Goal: Communication & Community: Connect with others

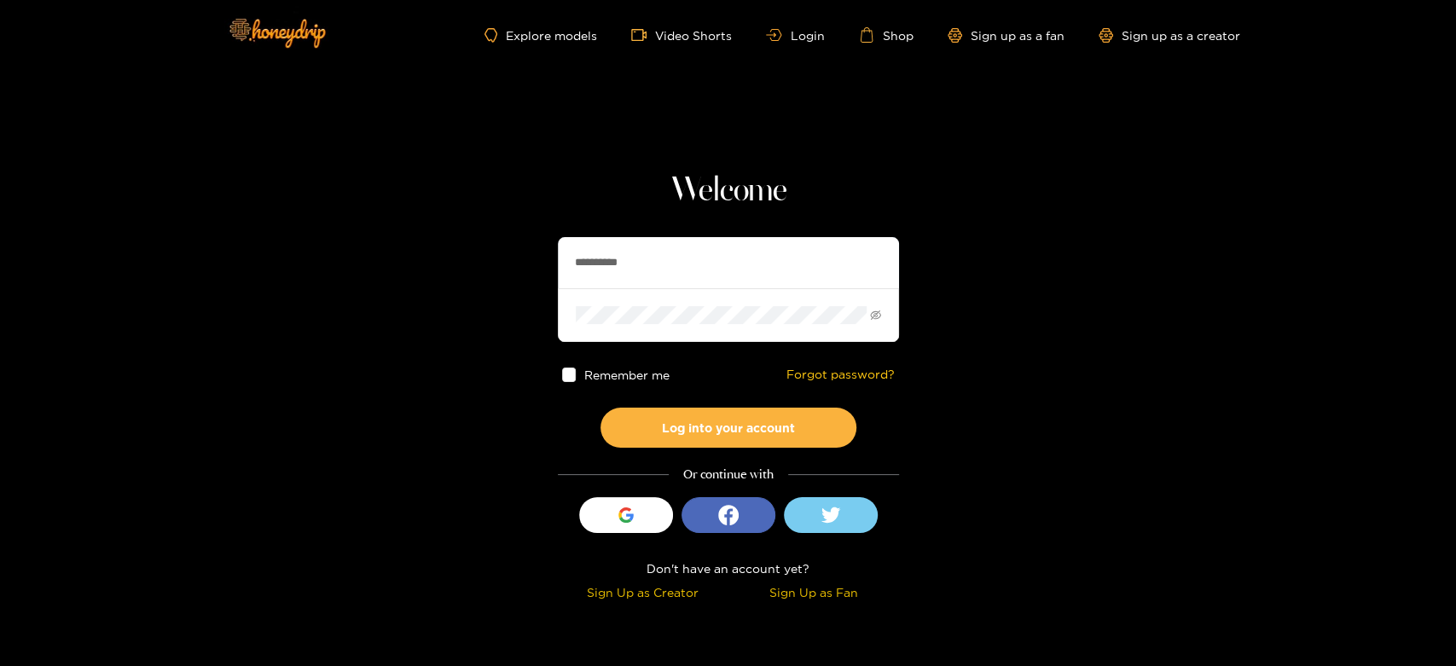
drag, startPoint x: 696, startPoint y: 271, endPoint x: 544, endPoint y: 247, distance: 153.7
click at [544, 247] on section "**********" at bounding box center [728, 303] width 1456 height 606
paste input "***"
type input "**********"
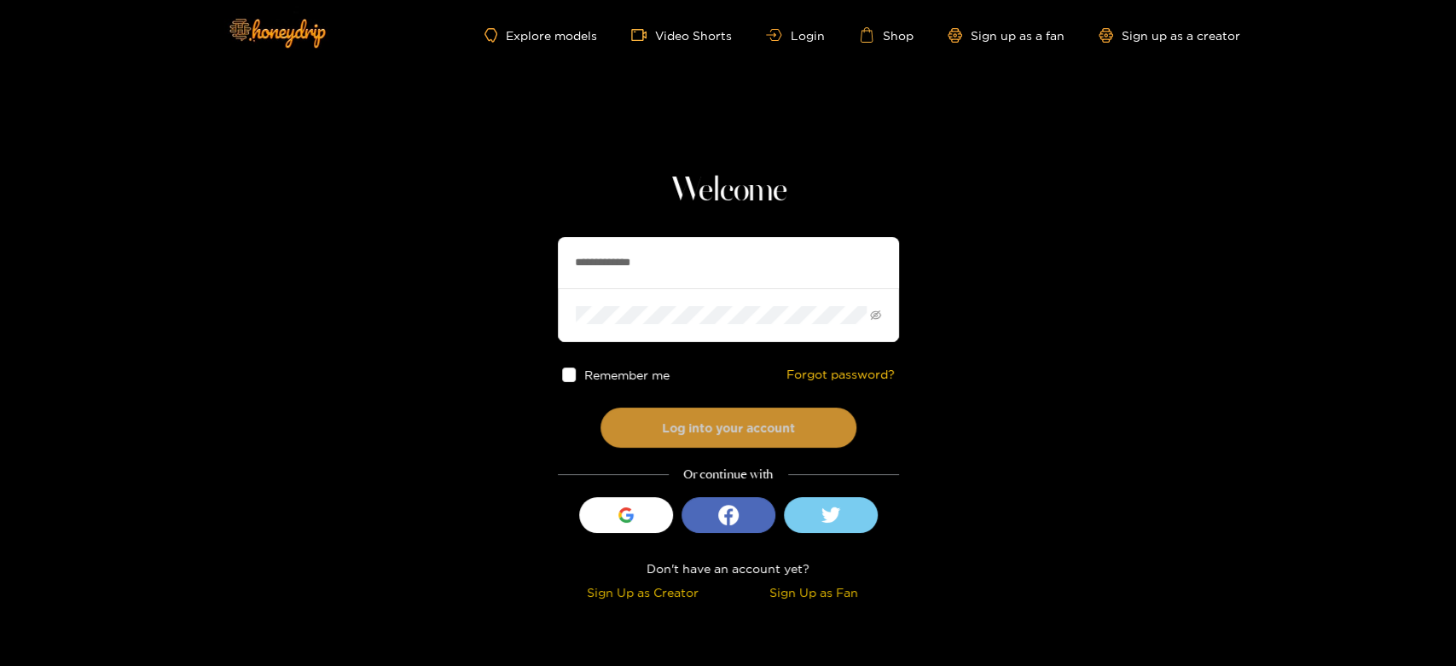
click at [698, 425] on button "Log into your account" at bounding box center [728, 428] width 256 height 40
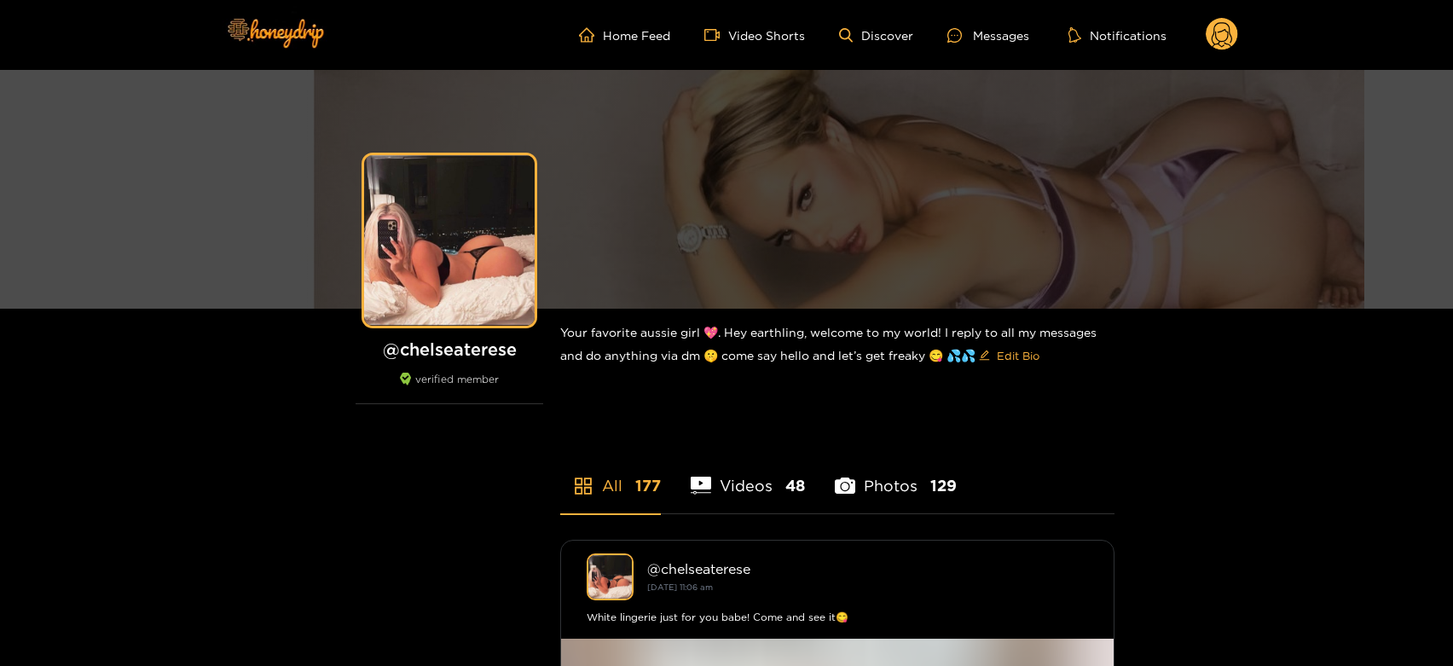
click at [993, 45] on ul "Home Feed Video Shorts Discover Messages Notifications" at bounding box center [908, 35] width 659 height 34
click at [998, 31] on div "Messages" at bounding box center [988, 36] width 82 height 20
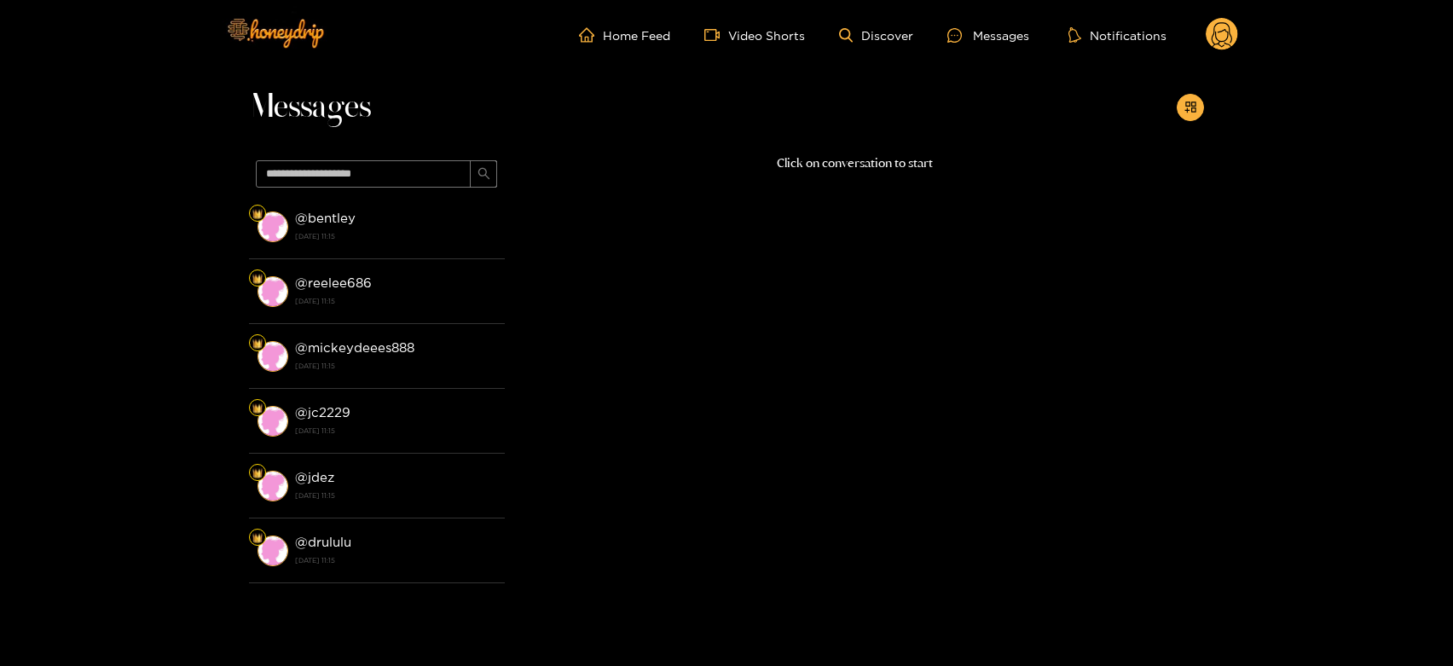
click at [426, 242] on strong "[DATE] 11:15" at bounding box center [395, 236] width 201 height 15
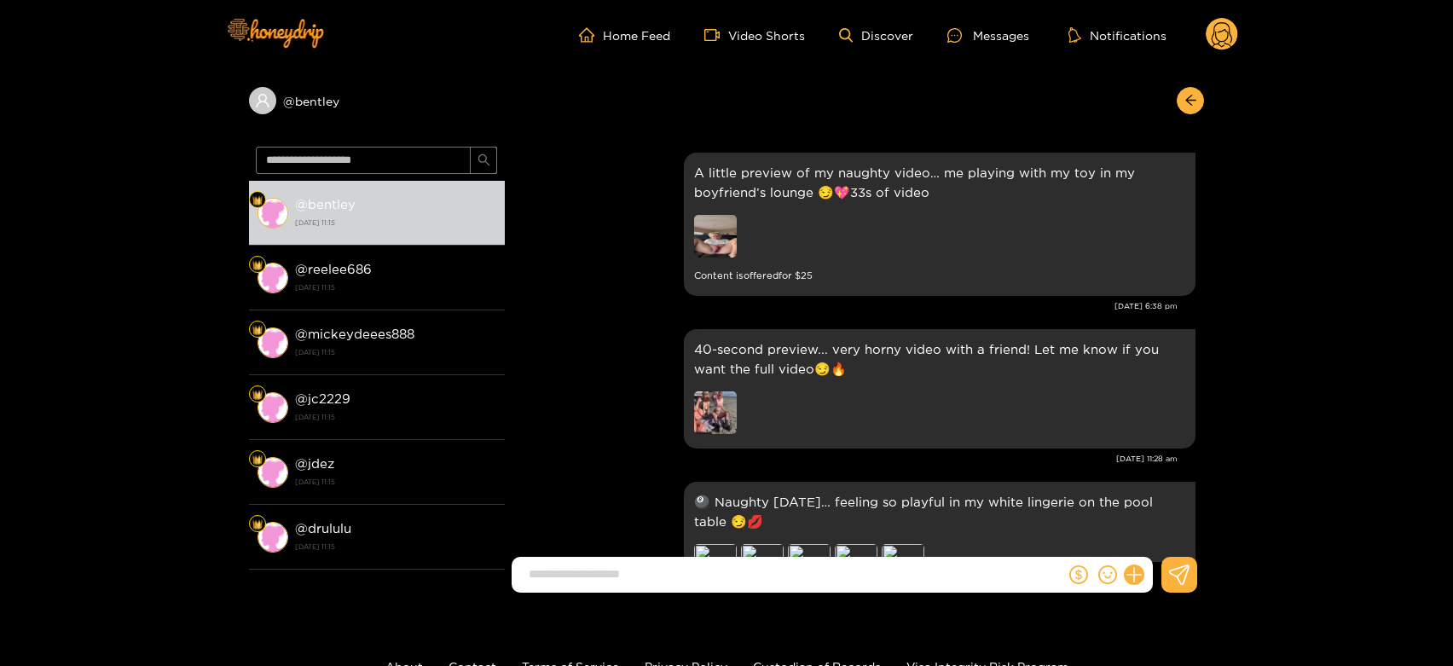
scroll to position [3650, 0]
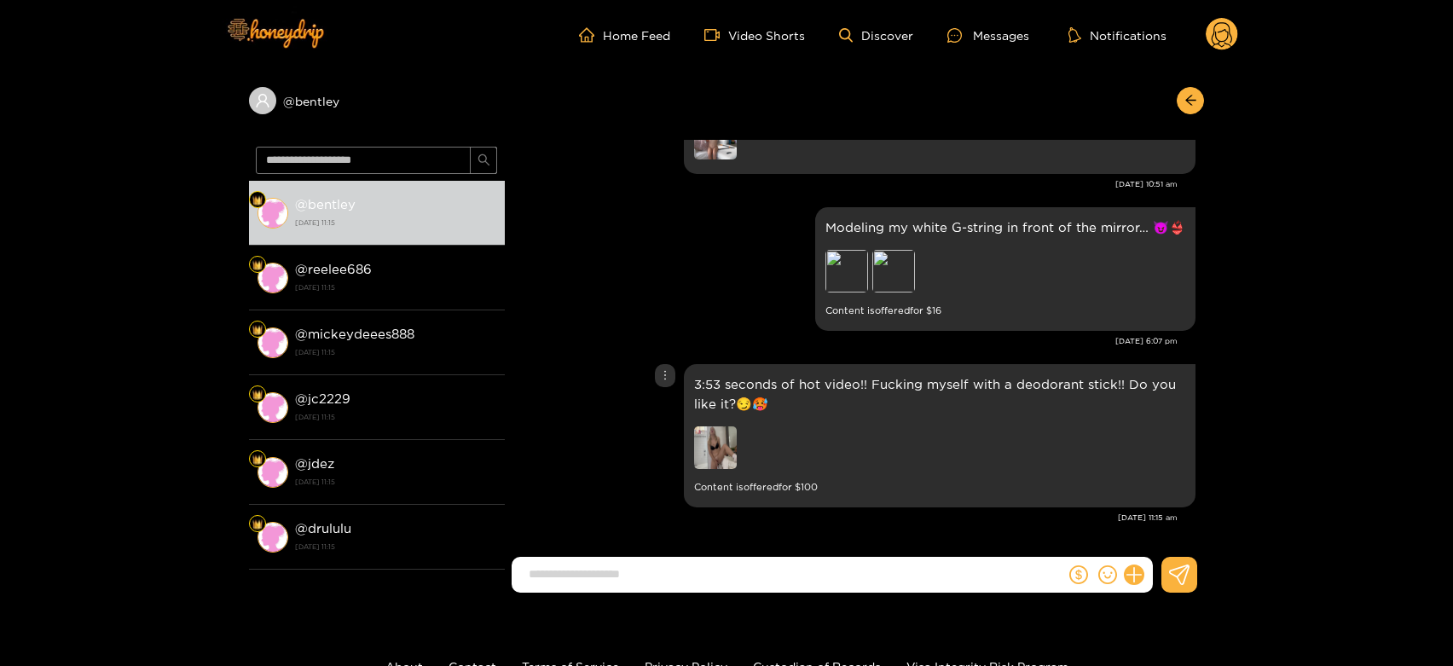
click at [716, 455] on img at bounding box center [715, 447] width 43 height 43
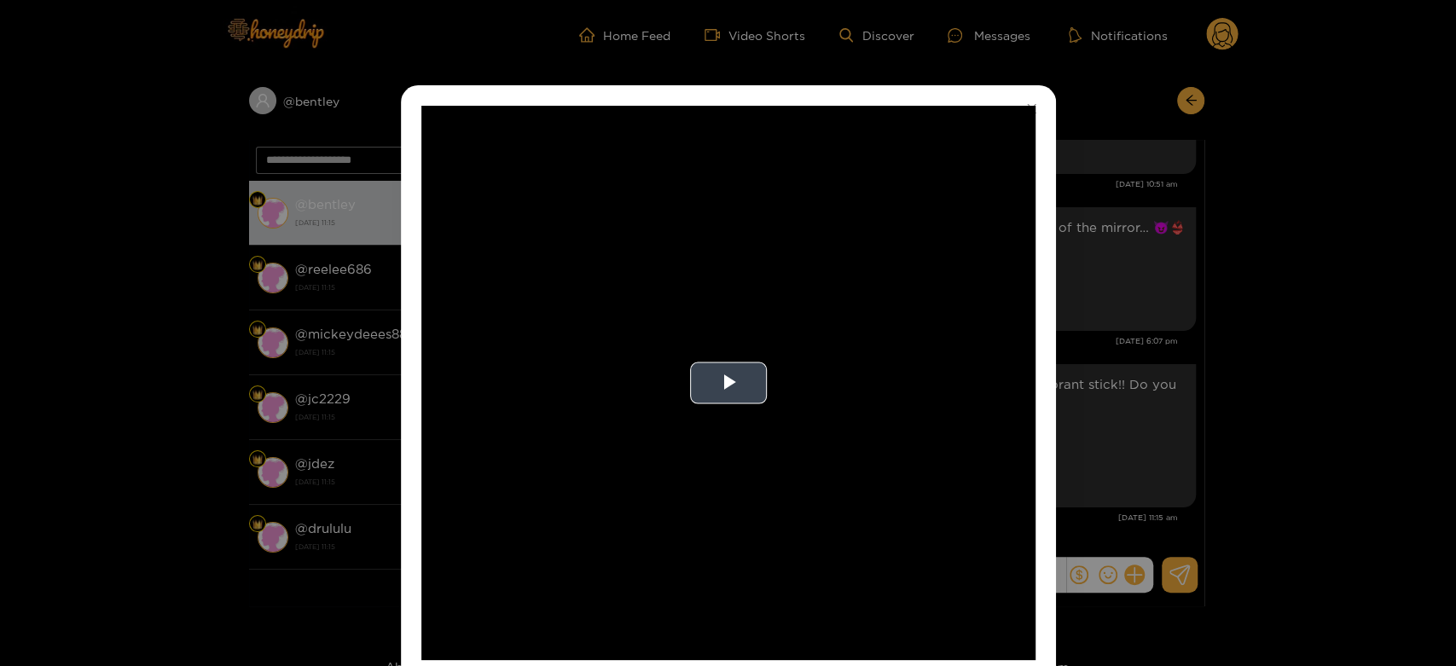
click at [717, 446] on video "Video Player" at bounding box center [728, 383] width 614 height 554
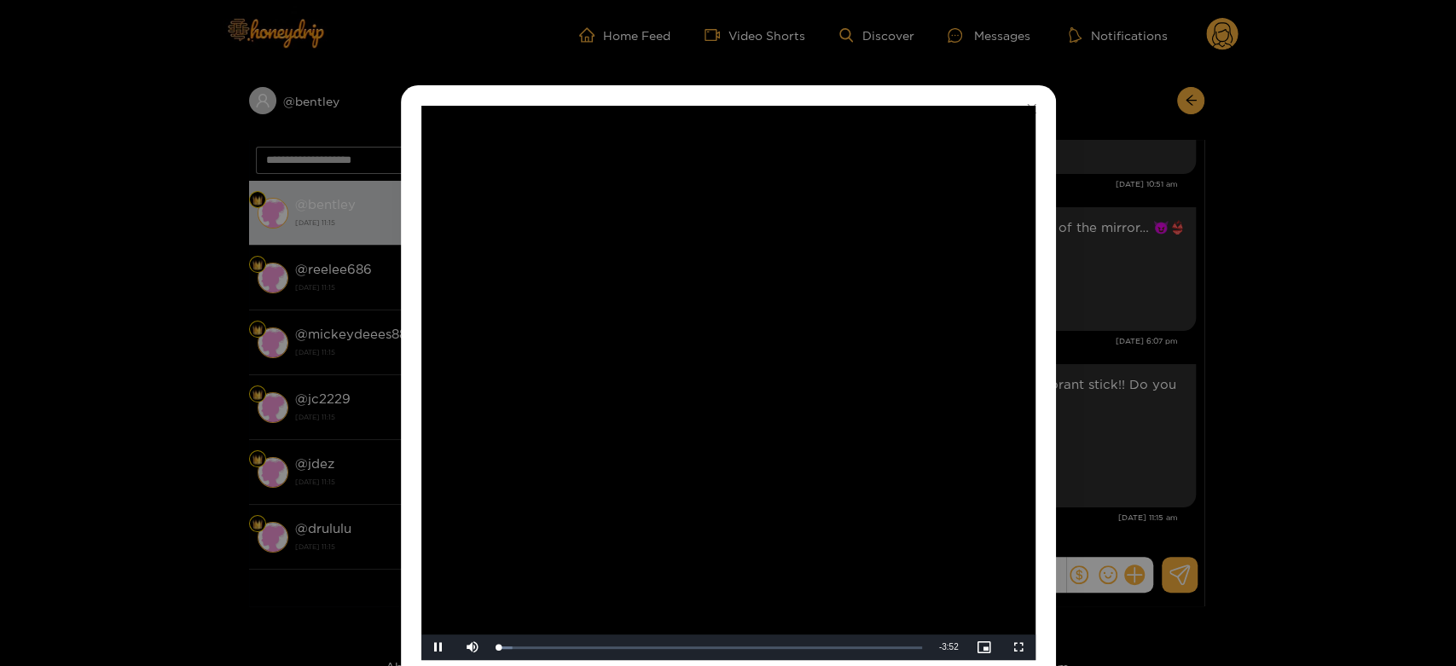
click at [717, 446] on video "Video Player" at bounding box center [728, 383] width 614 height 554
click at [1135, 355] on div "**********" at bounding box center [728, 333] width 1456 height 666
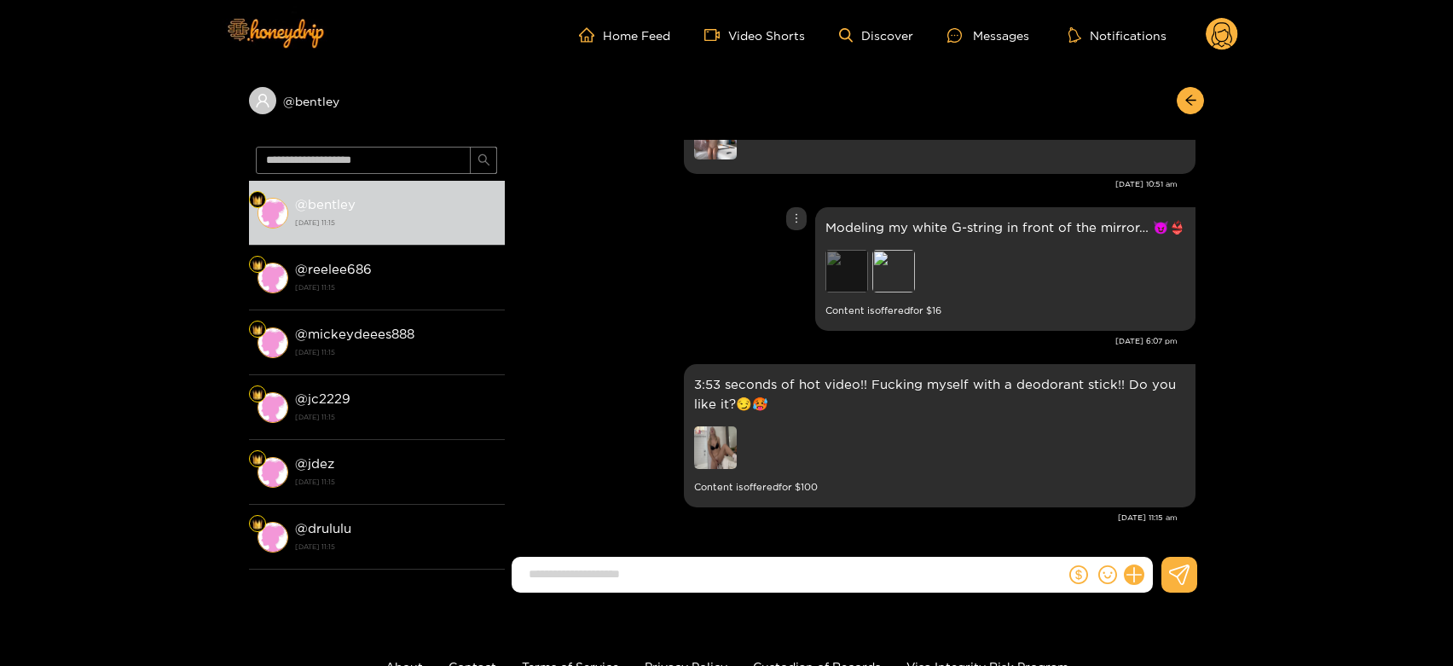
click at [843, 360] on div "3:53 seconds of hot video!! Fucking myself with a deodorant stick!! Do you like…" at bounding box center [854, 436] width 682 height 152
click at [859, 275] on div "Preview" at bounding box center [846, 271] width 43 height 43
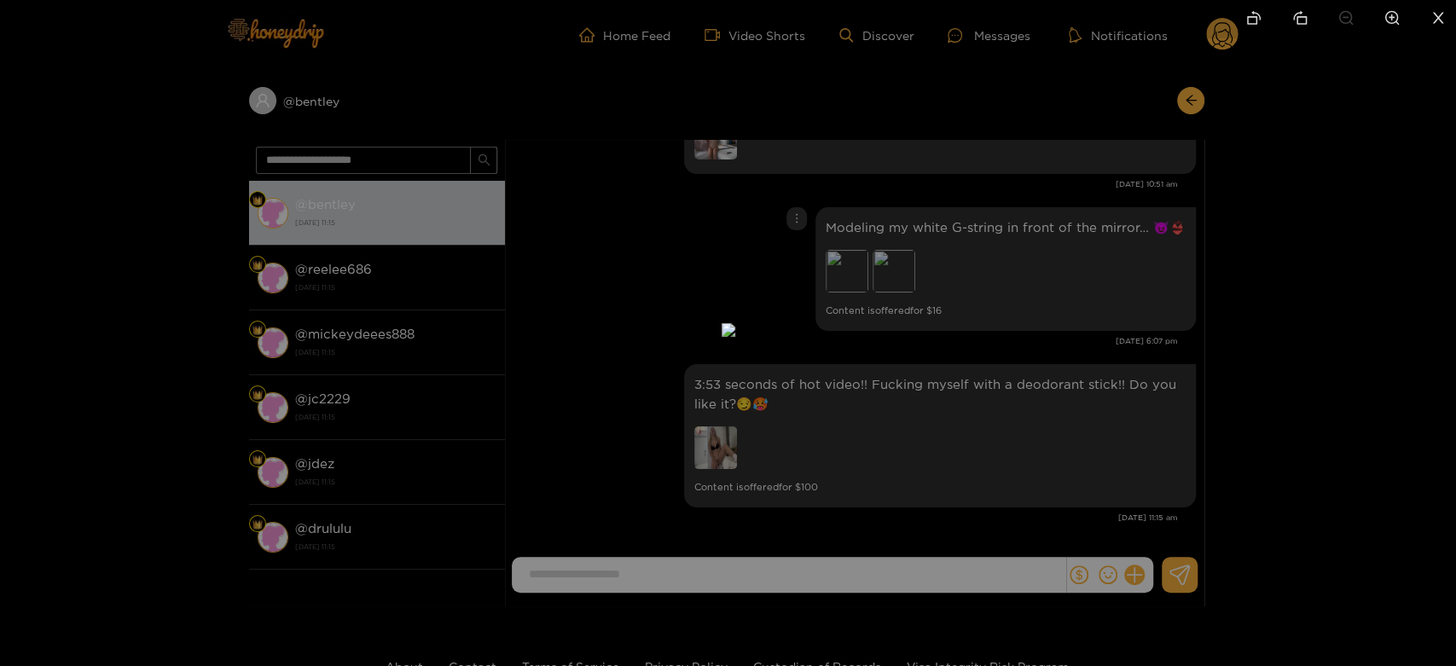
click at [1117, 316] on div at bounding box center [728, 333] width 1456 height 666
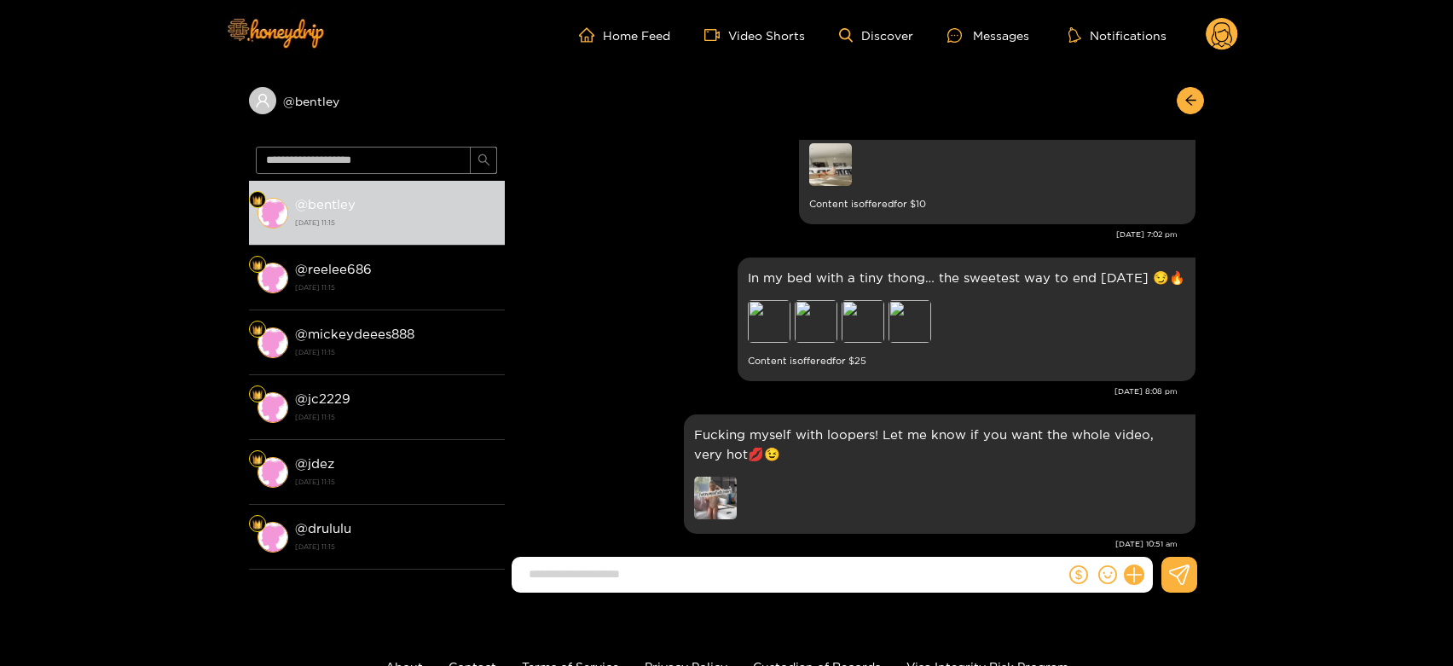
scroll to position [3270, 0]
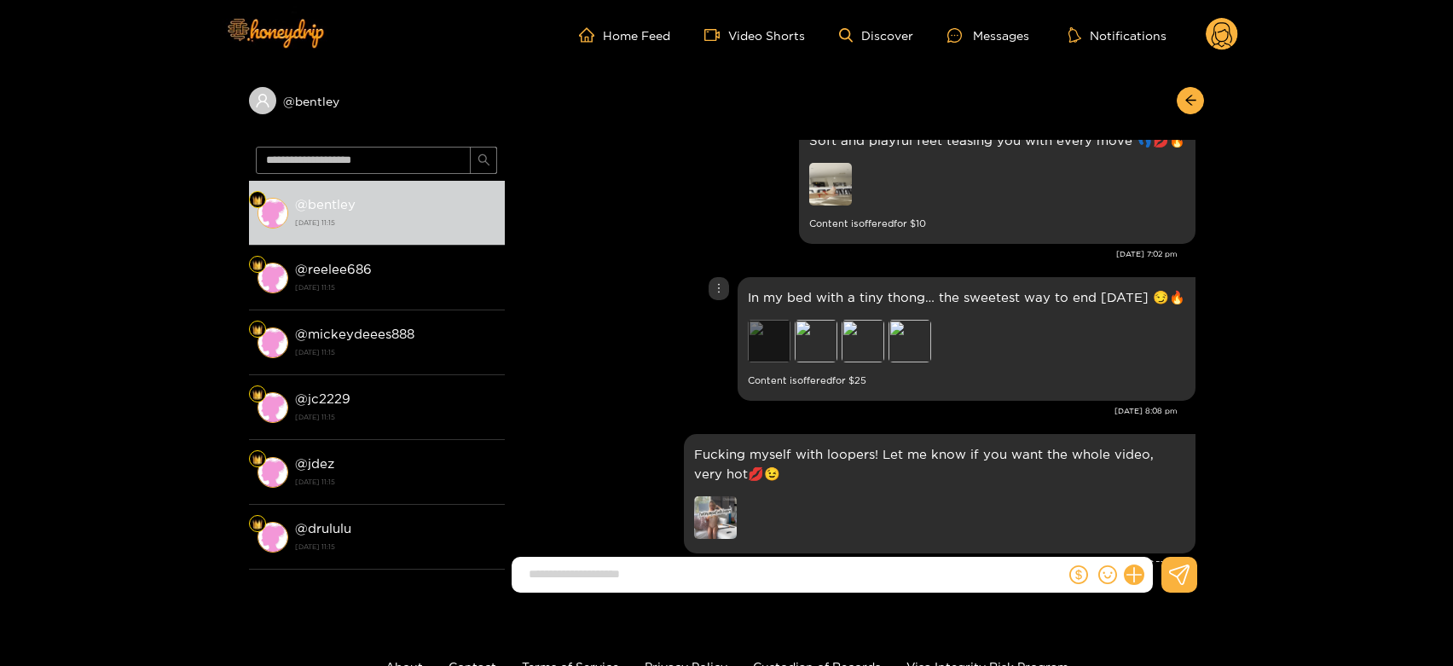
click at [774, 325] on div "Preview" at bounding box center [769, 341] width 43 height 43
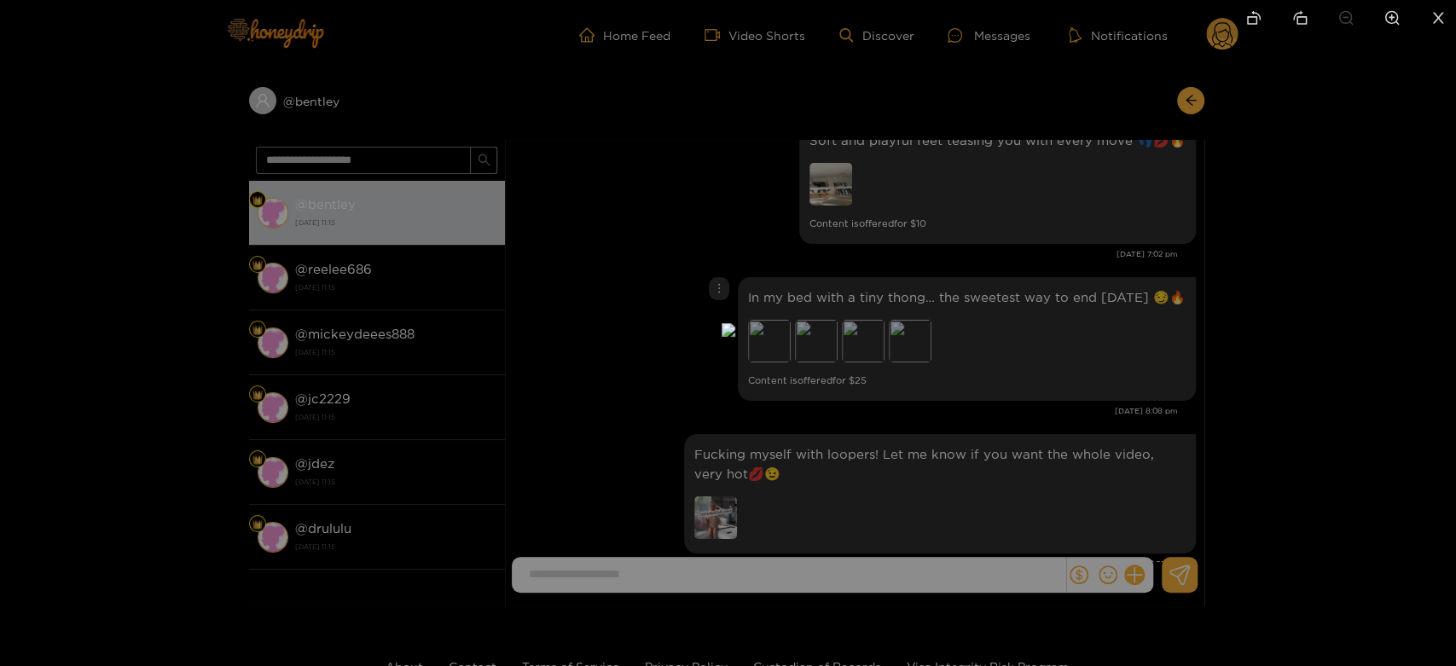
click at [1089, 376] on div at bounding box center [728, 333] width 1456 height 666
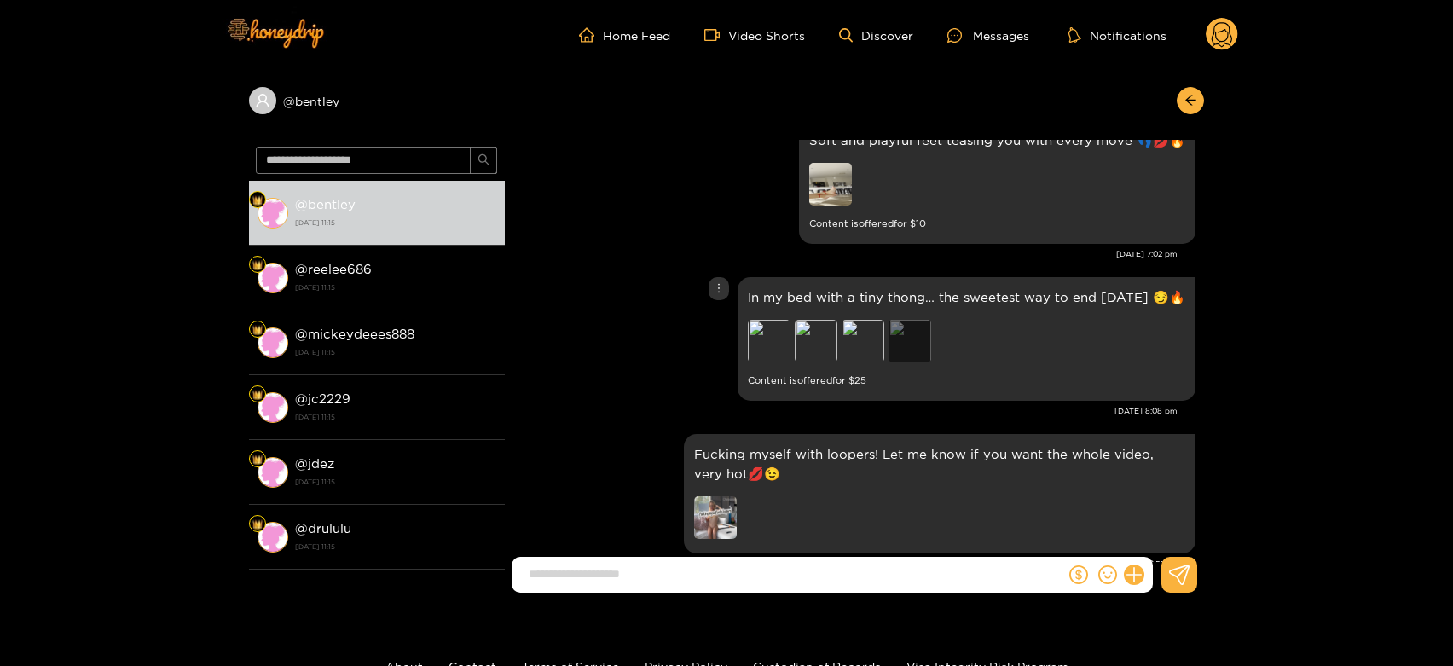
click at [914, 346] on div "Preview" at bounding box center [910, 341] width 43 height 43
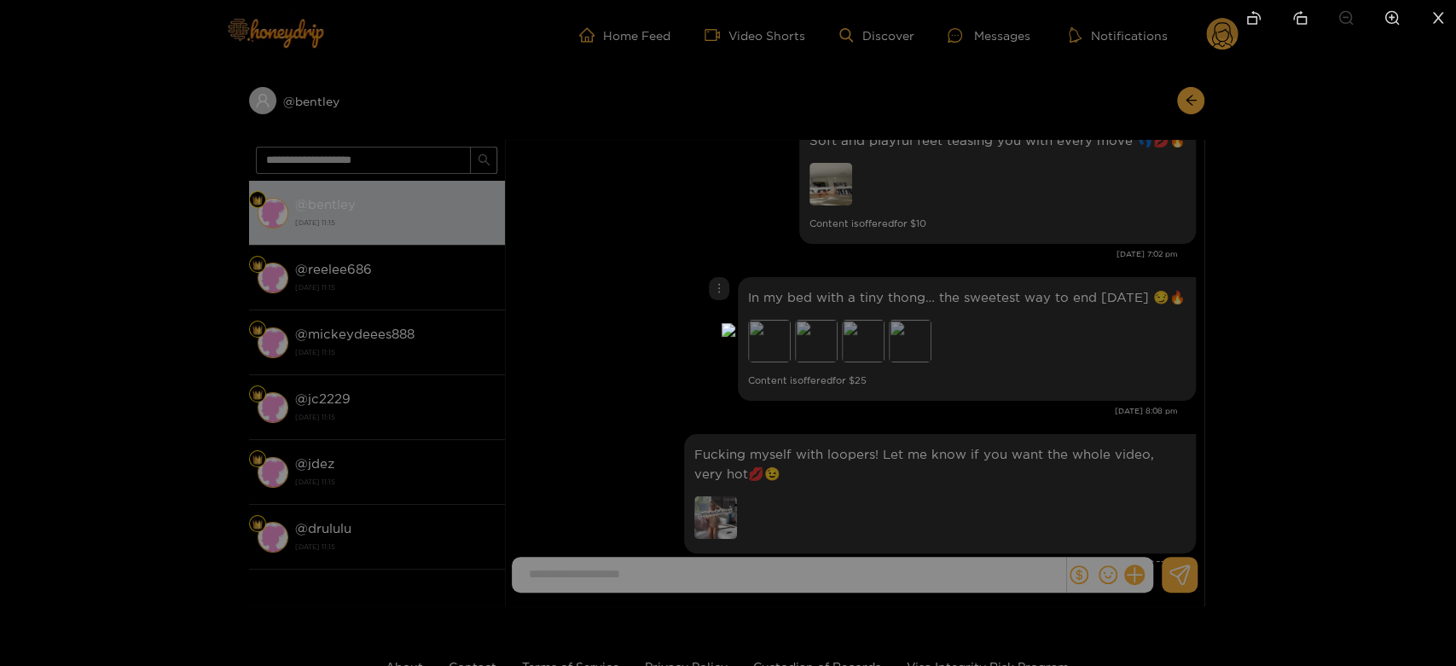
click at [1069, 383] on div at bounding box center [728, 333] width 1456 height 666
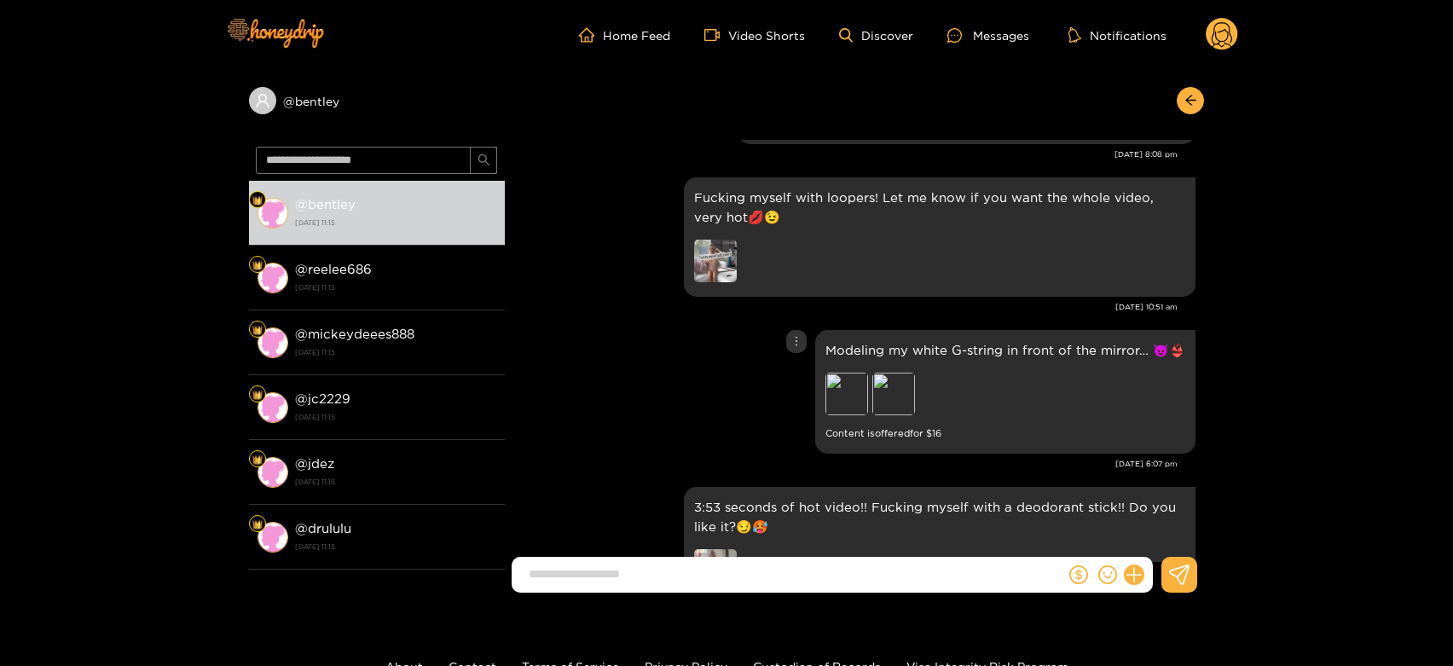
scroll to position [3554, 0]
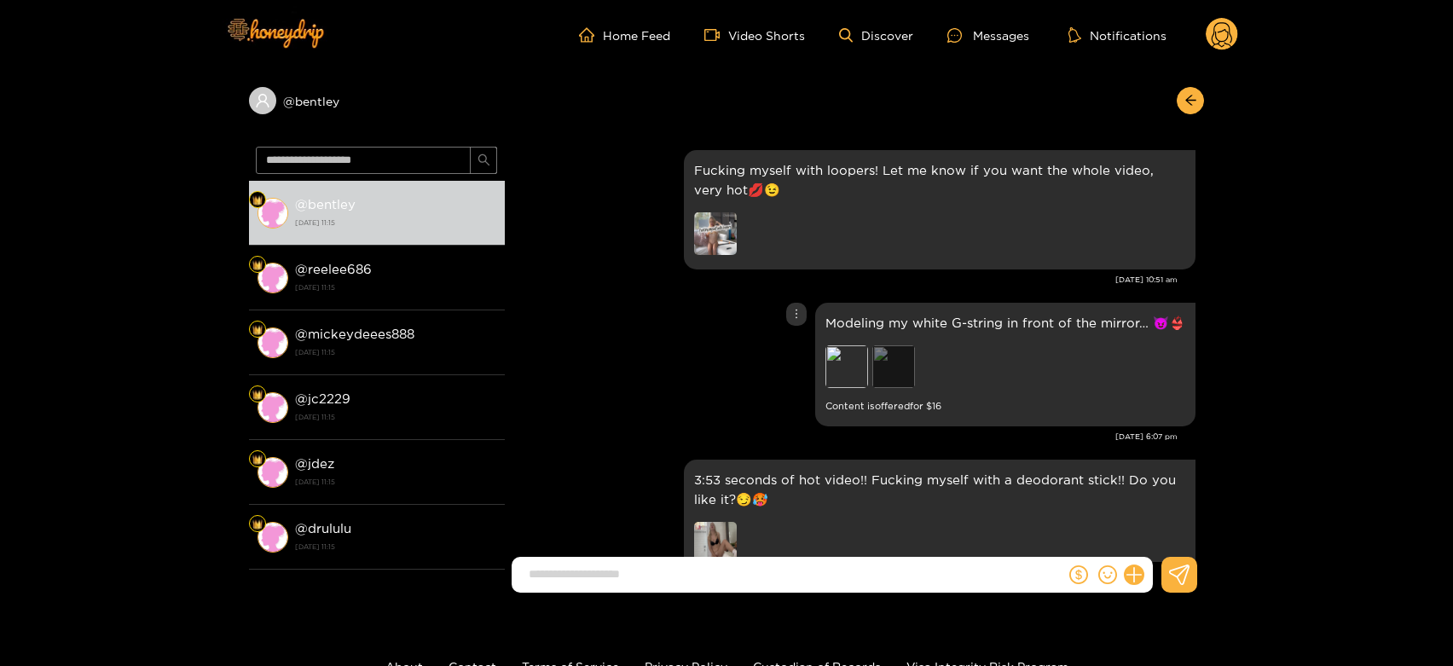
click at [883, 370] on div "Preview" at bounding box center [893, 366] width 43 height 43
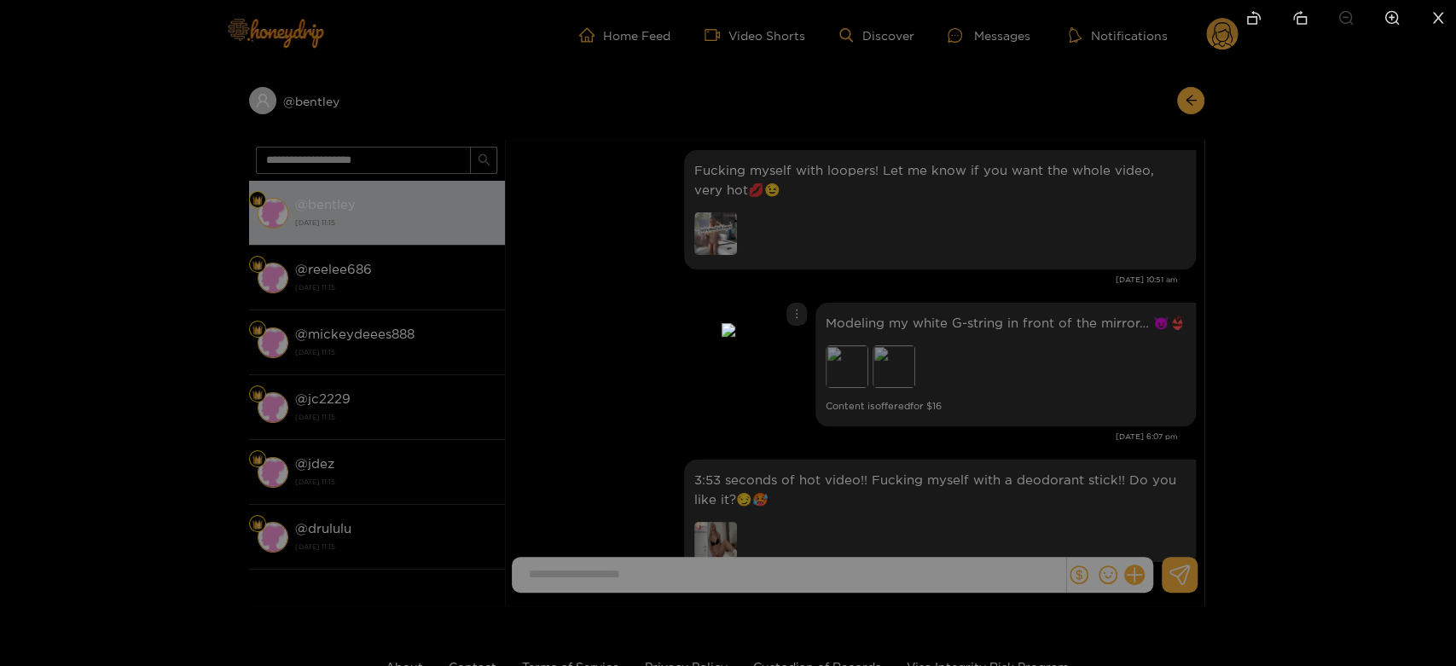
click at [1105, 376] on div at bounding box center [728, 333] width 1456 height 666
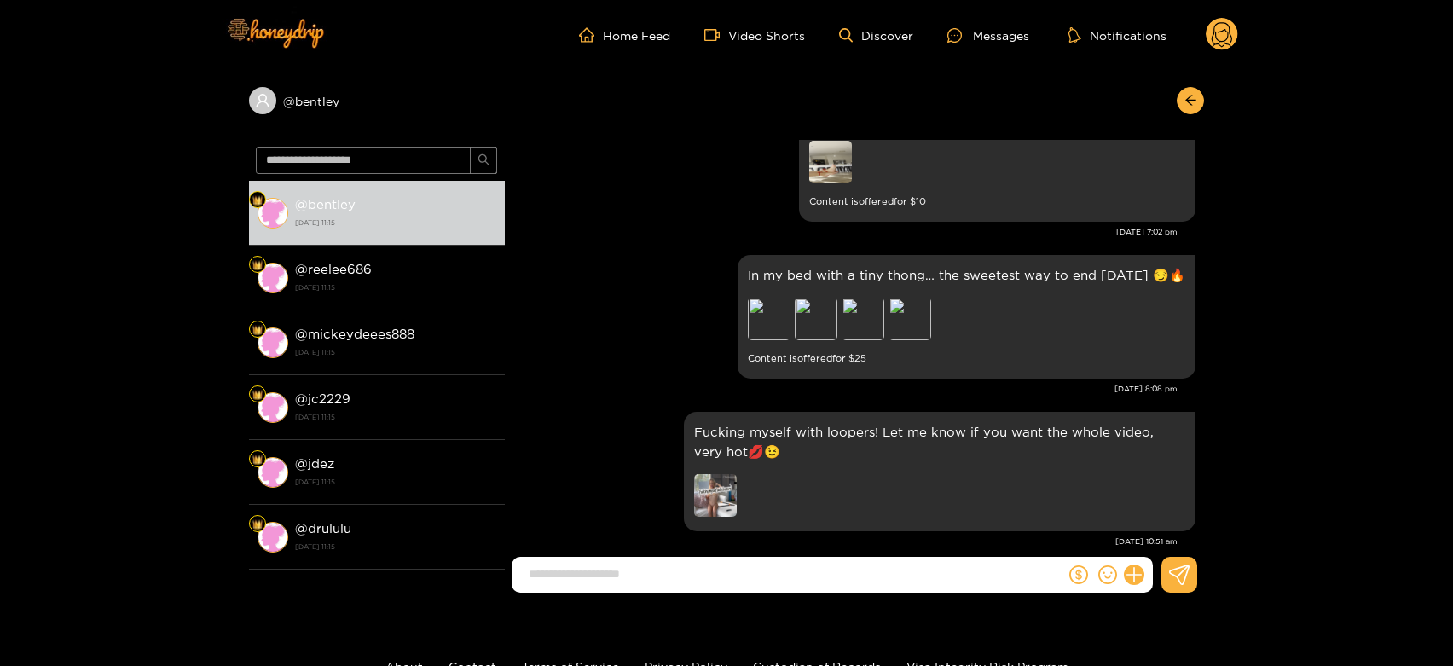
scroll to position [3176, 0]
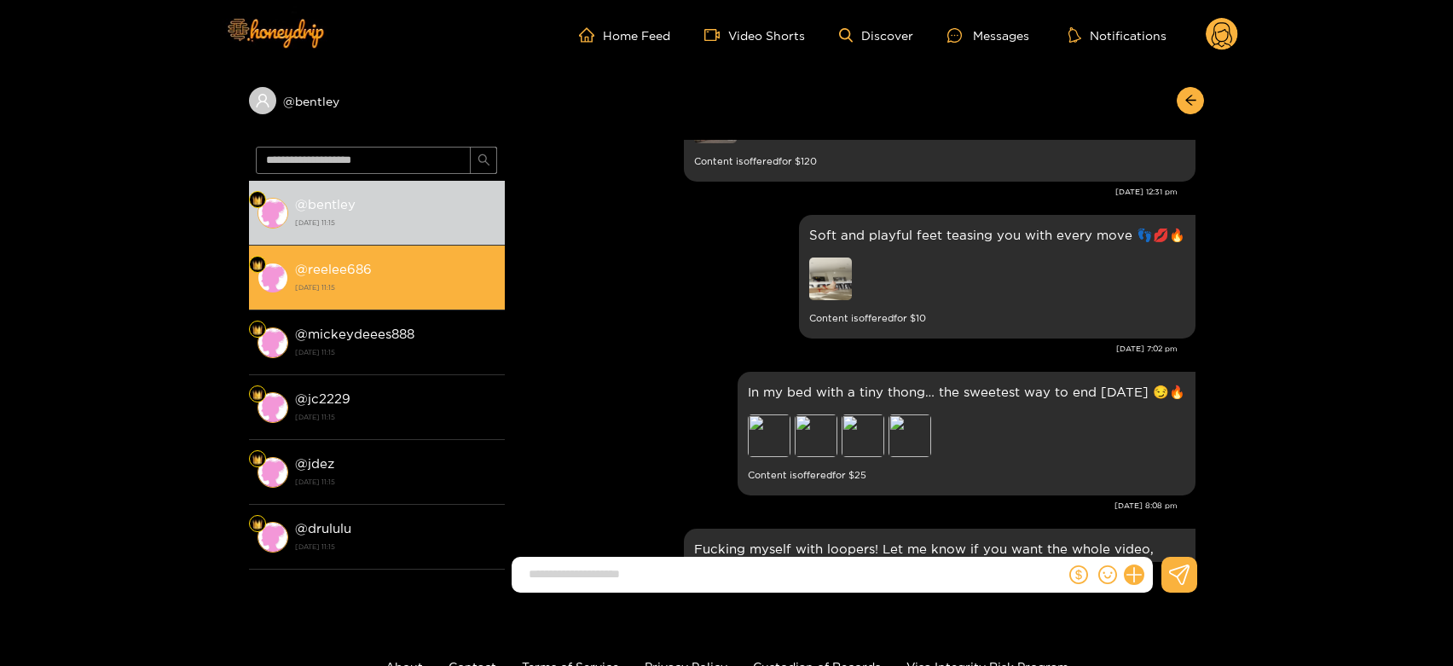
click at [398, 267] on div "@ reelee686 [DATE] 11:15" at bounding box center [395, 277] width 201 height 38
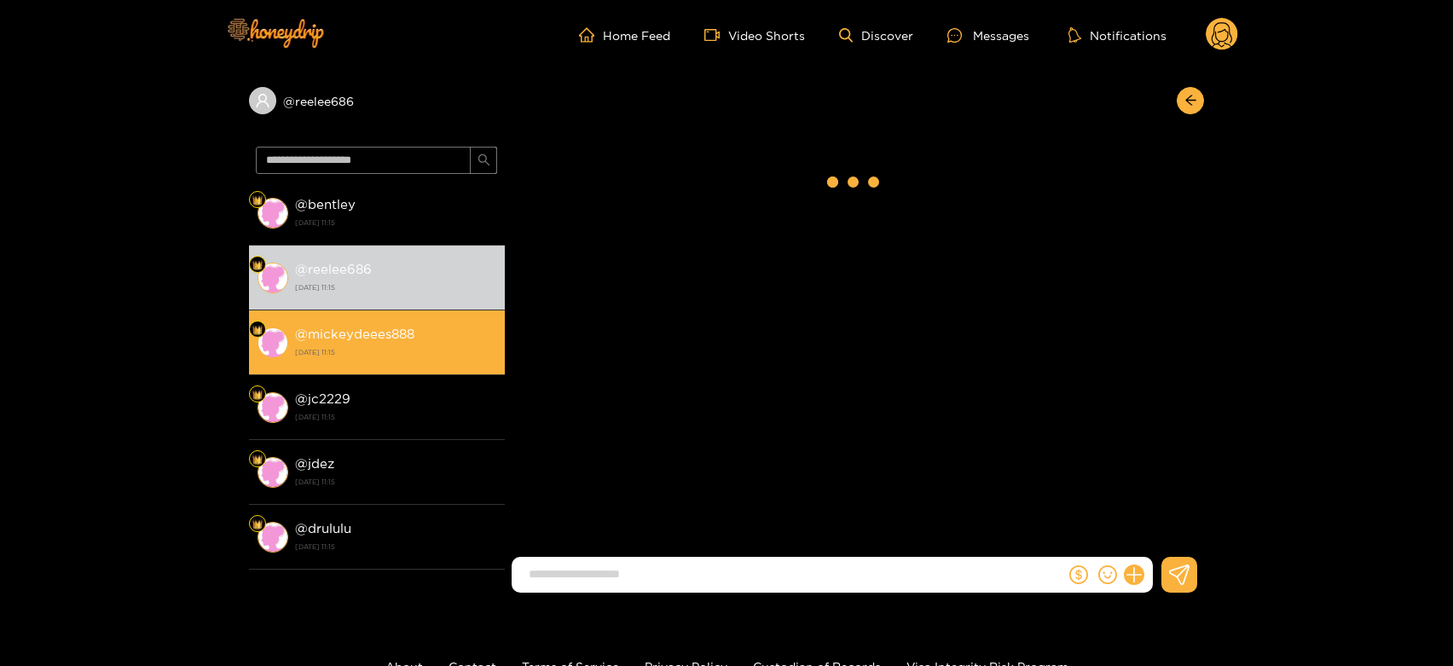
click at [396, 327] on strong "@ mickeydeees888" at bounding box center [354, 334] width 119 height 14
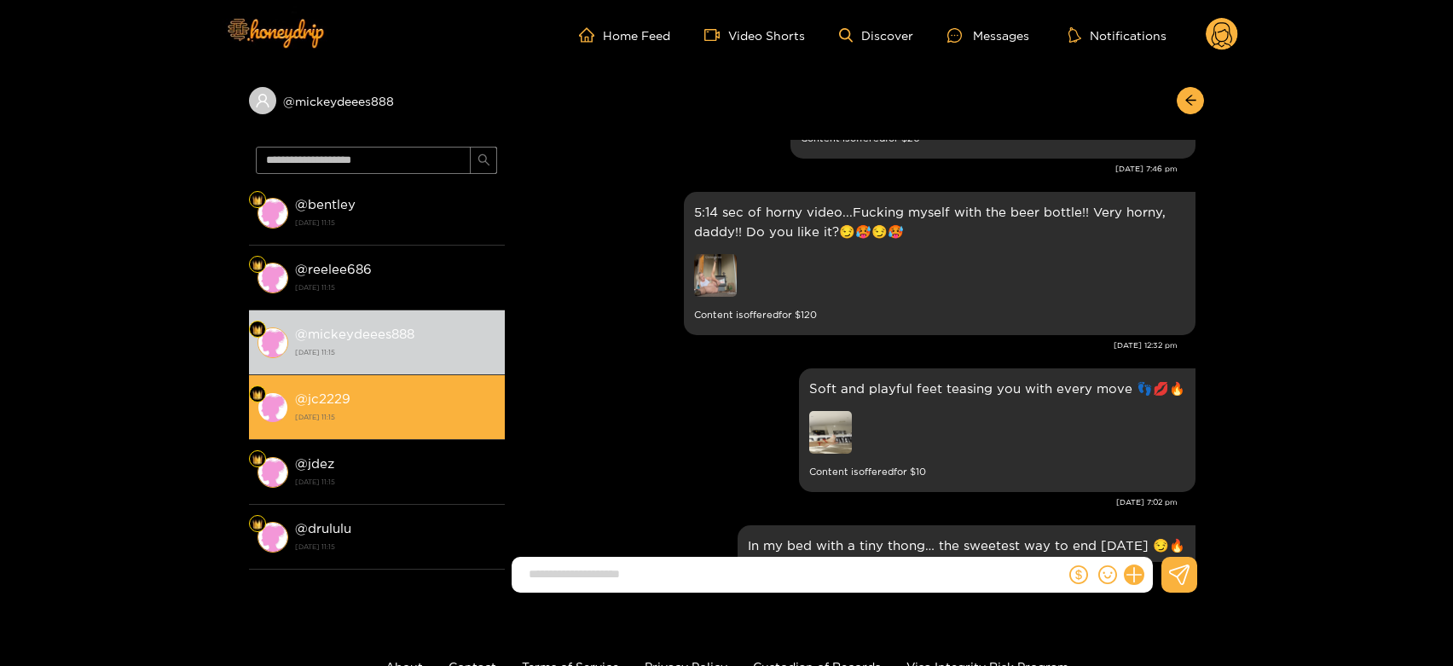
scroll to position [2986, 0]
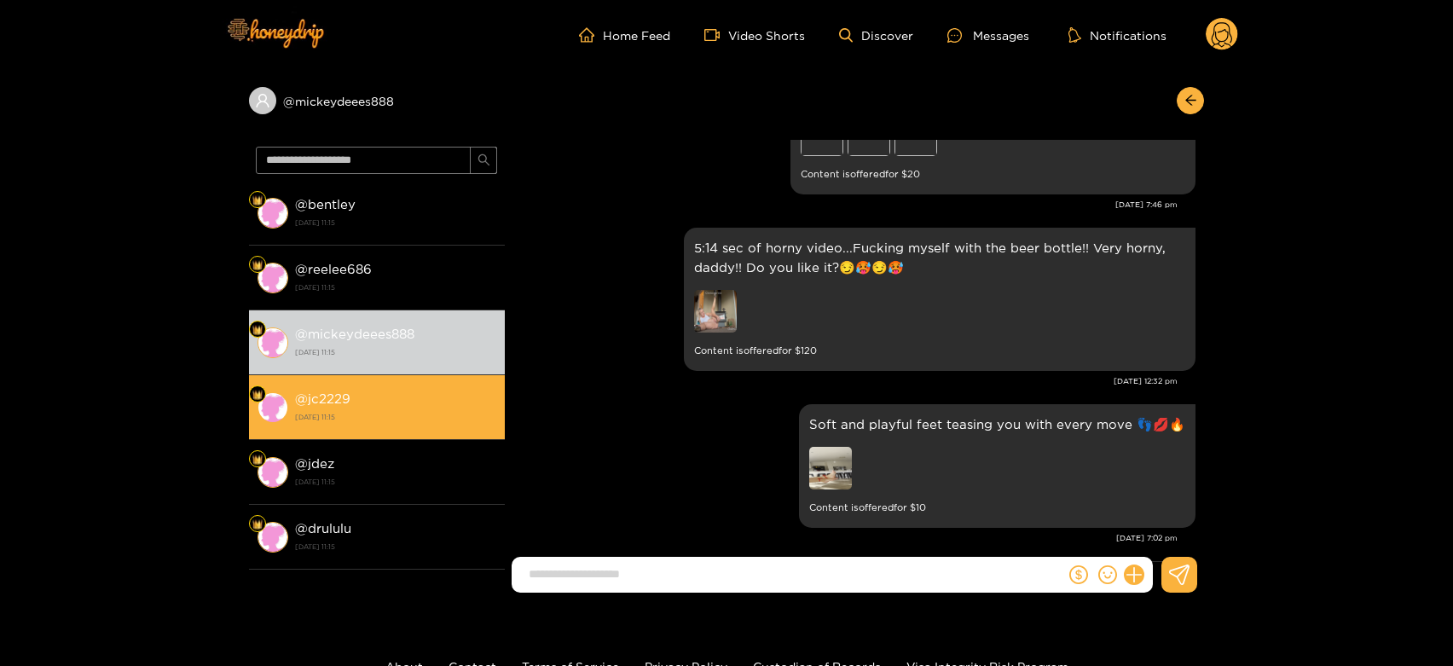
click at [362, 405] on div "@ jc2229 [DATE] 11:15" at bounding box center [395, 407] width 201 height 38
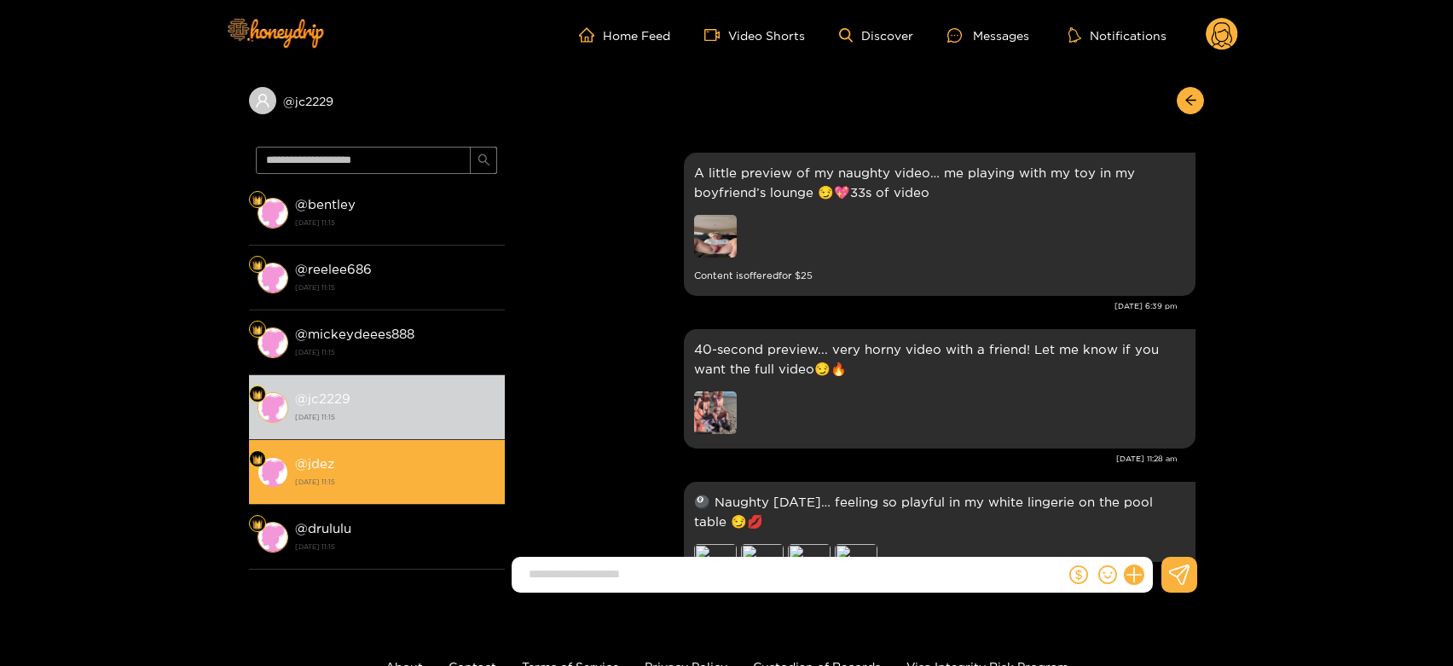
scroll to position [3650, 0]
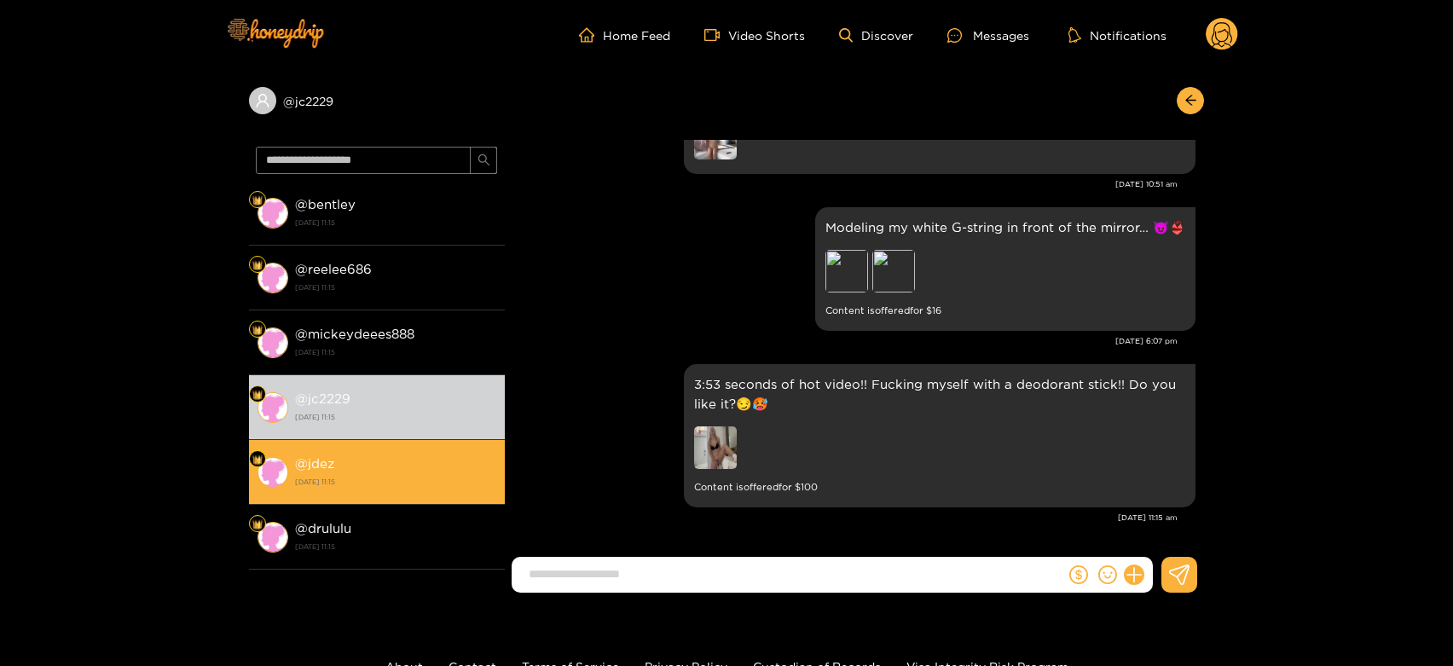
click at [375, 482] on strong "[DATE] 11:15" at bounding box center [395, 481] width 201 height 15
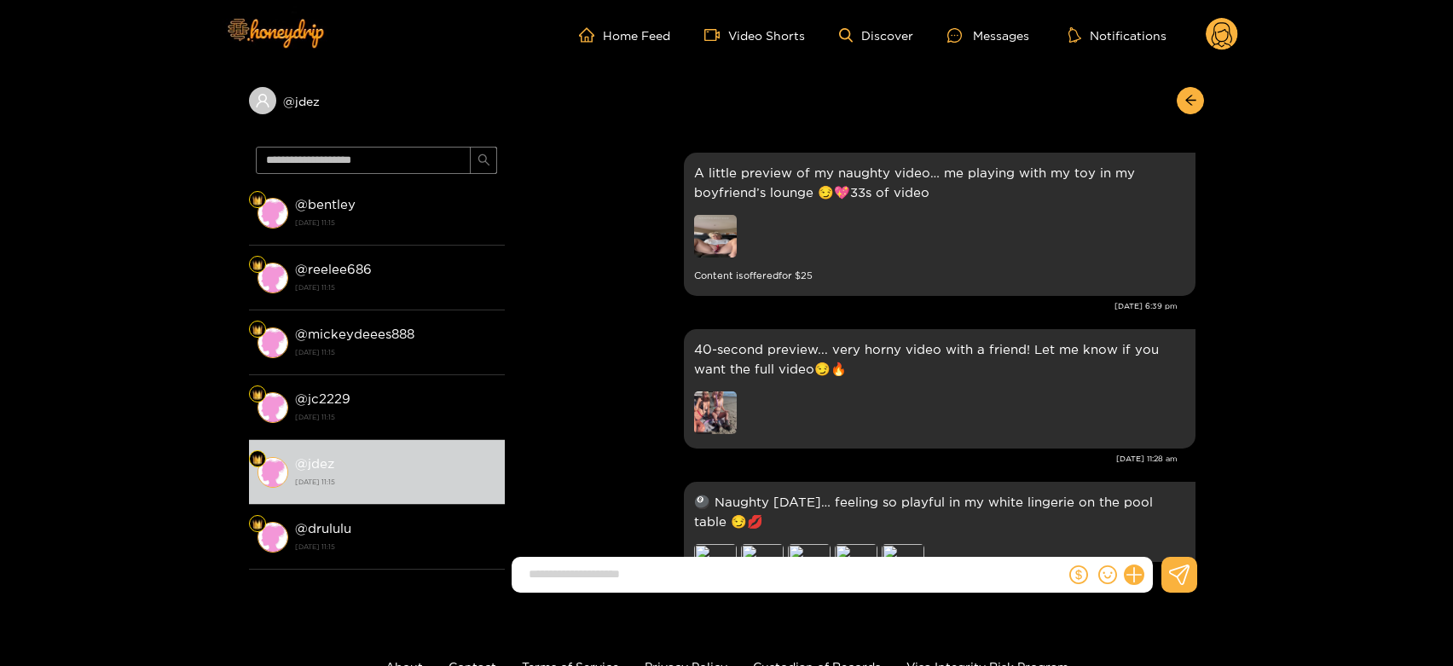
click at [1216, 24] on g at bounding box center [1222, 35] width 32 height 34
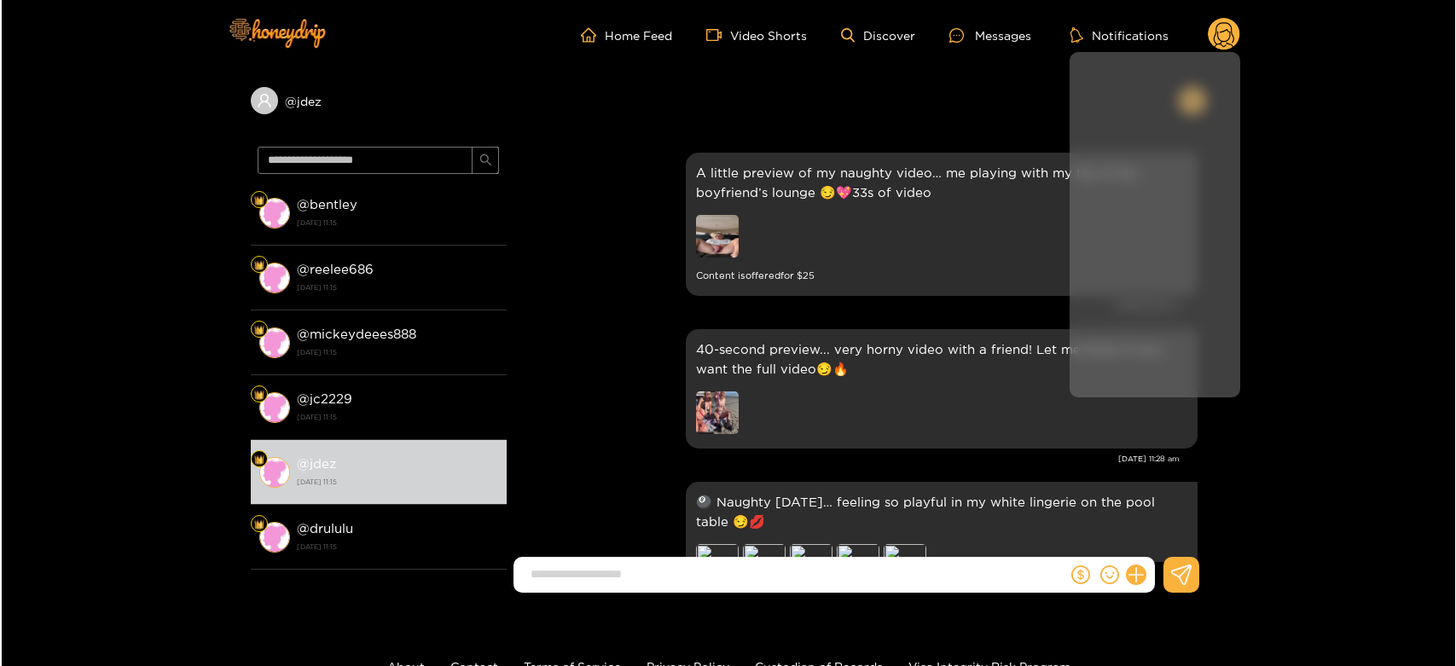
scroll to position [3650, 0]
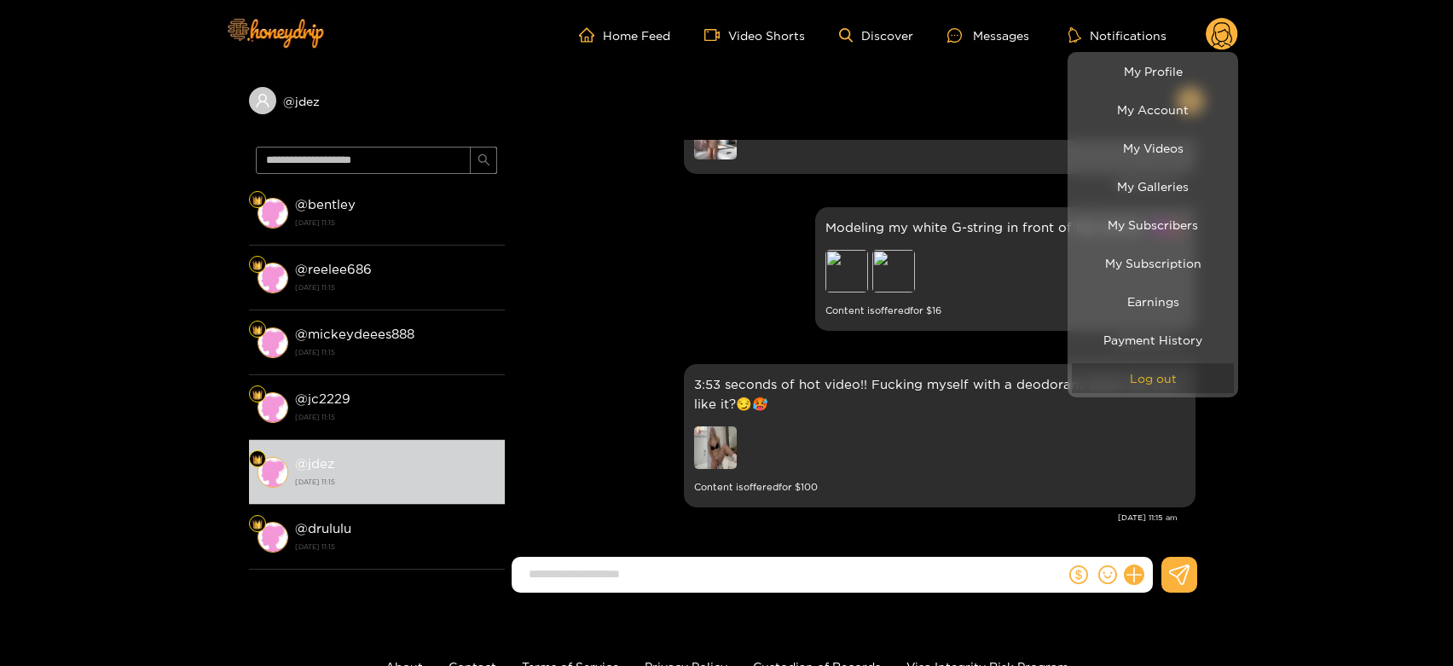
click at [1108, 387] on button "Log out" at bounding box center [1153, 378] width 162 height 30
